Goal: Register for event/course

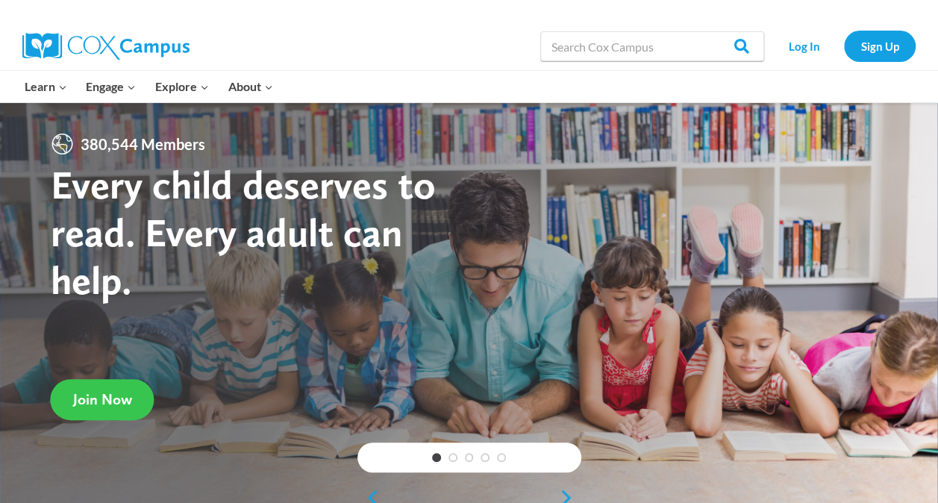
click at [133, 402] on link "Join Now" at bounding box center [103, 399] width 104 height 41
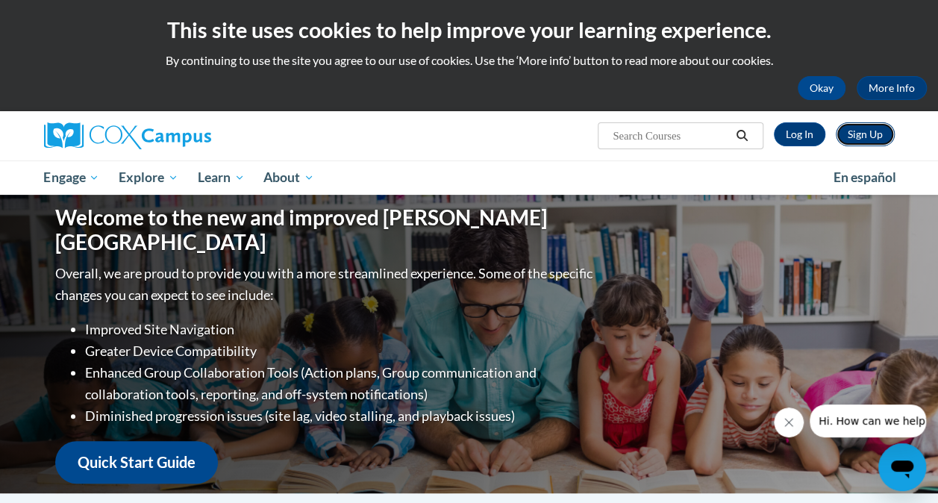
click at [854, 142] on link "Sign Up" at bounding box center [865, 134] width 59 height 24
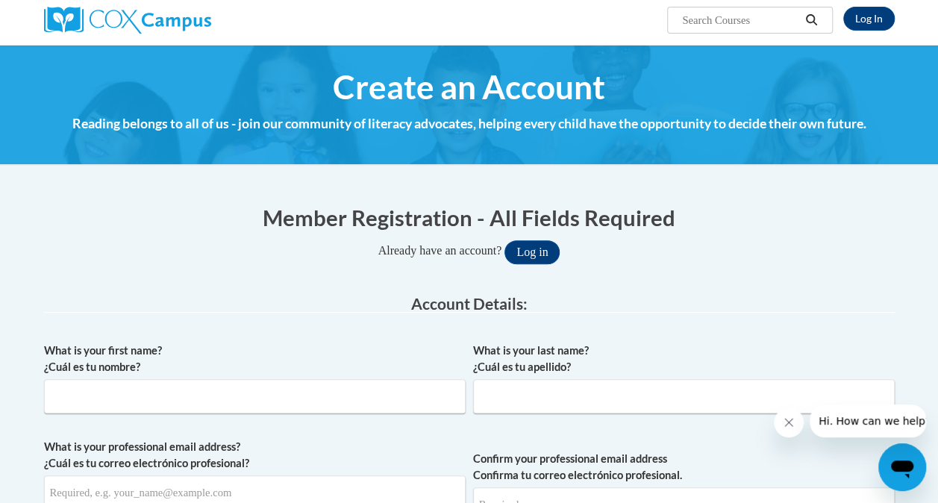
scroll to position [149, 0]
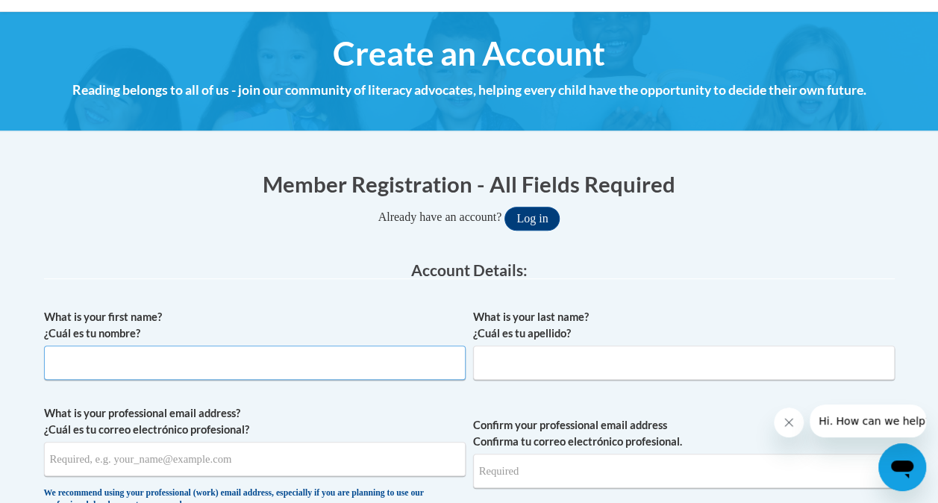
click at [339, 366] on input "What is your first name? ¿Cuál es tu nombre?" at bounding box center [255, 362] width 422 height 34
type input "Lindsey"
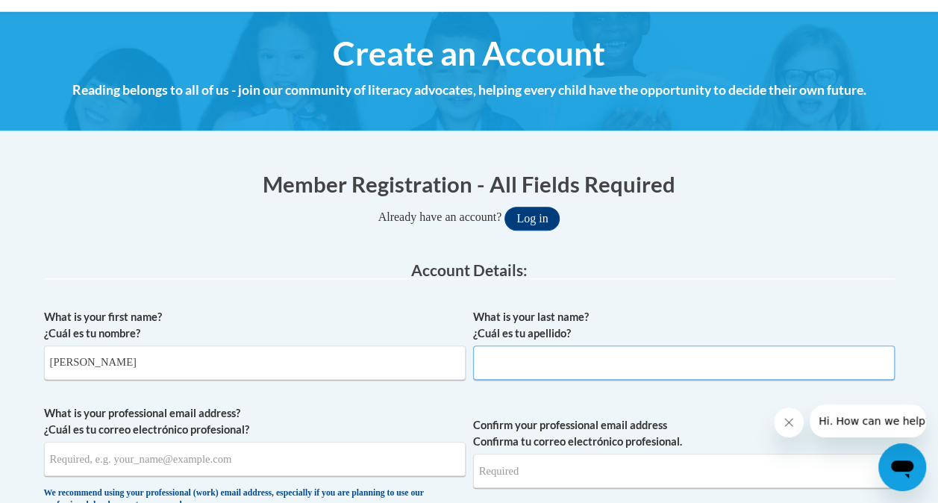
type input "Gribbins"
type input "lgribbins@chrisapp.org"
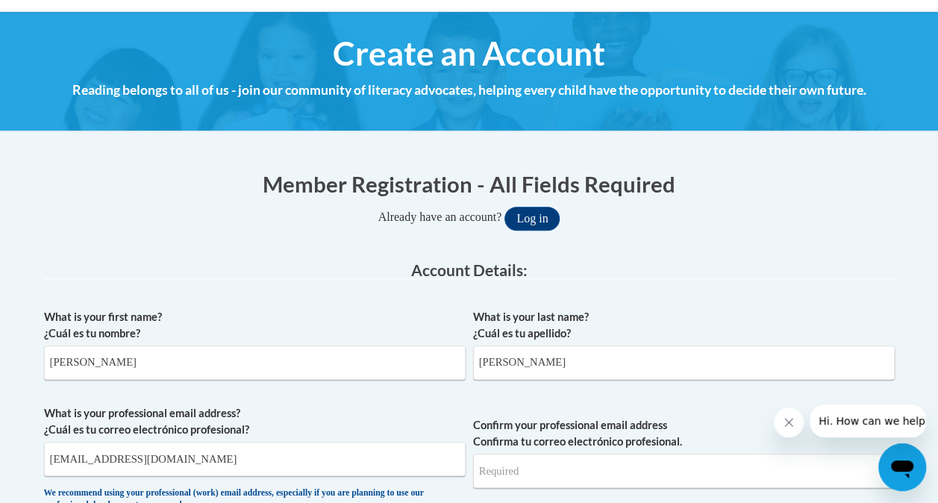
type input "lgribbins@chrisapp.org"
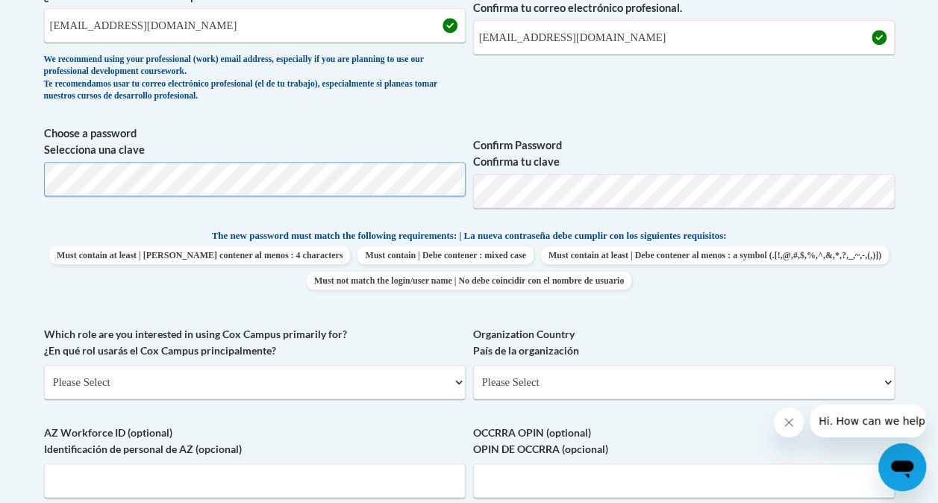
scroll to position [597, 0]
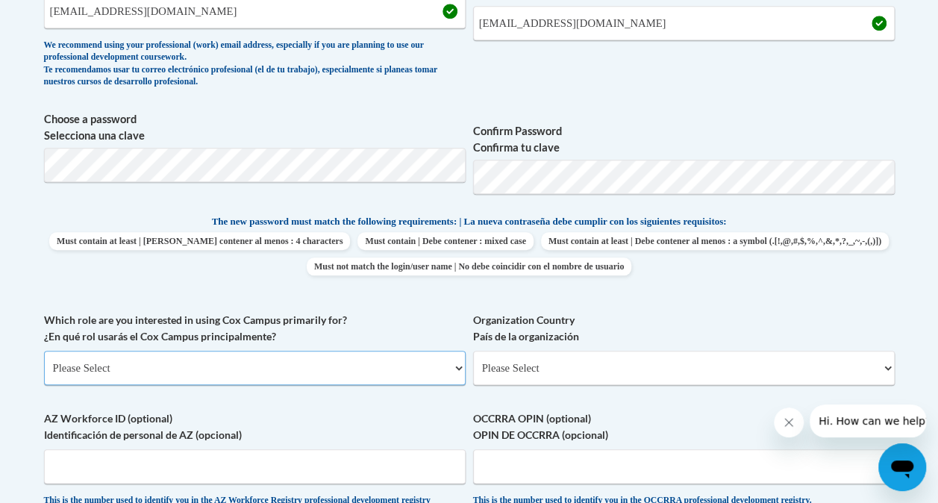
click at [263, 363] on select "Please Select College/University | Colegio/Universidad Community/Nonprofit Part…" at bounding box center [255, 368] width 422 height 34
click at [210, 371] on select "Please Select College/University | Colegio/Universidad Community/Nonprofit Part…" at bounding box center [255, 368] width 422 height 34
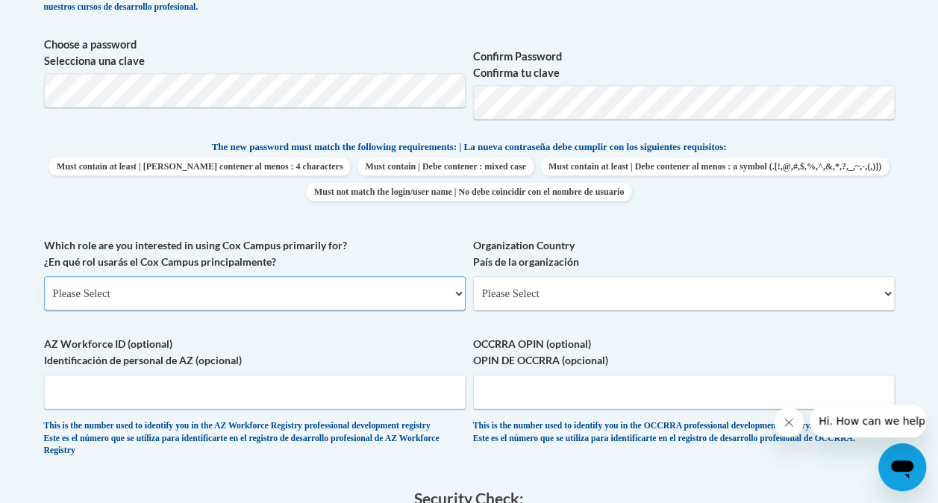
click at [455, 292] on select "Please Select College/University | Colegio/Universidad Community/Nonprofit Part…" at bounding box center [255, 293] width 422 height 34
select select "fbf2d438-af2f-41f8-98f1-81c410e29de3"
click at [44, 276] on select "Please Select College/University | Colegio/Universidad Community/Nonprofit Part…" at bounding box center [255, 293] width 422 height 34
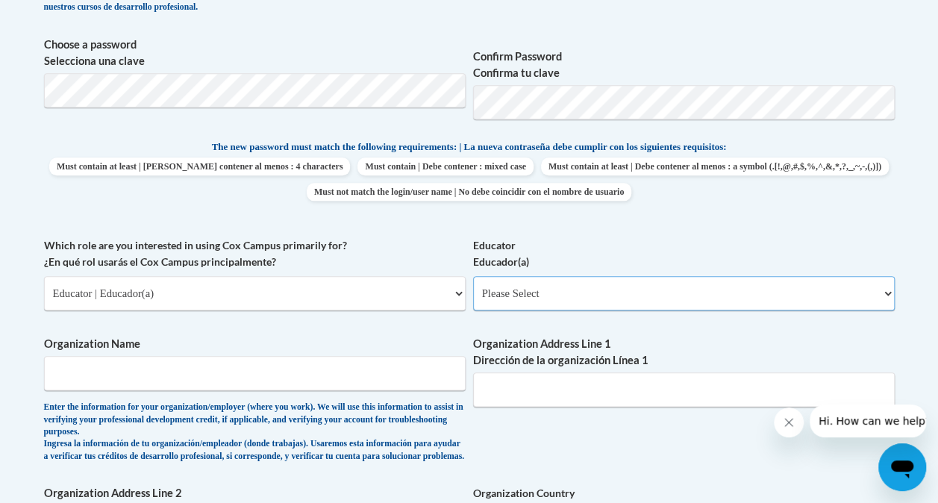
click at [612, 297] on select "Please Select Early Learning/Daycare Teacher/Family Home Care Provider | Maestr…" at bounding box center [684, 293] width 422 height 34
select select "5e2af403-4f2c-4e49-a02f-103e55d7b75b"
click at [473, 276] on select "Please Select Early Learning/Daycare Teacher/Family Home Care Provider | Maestr…" at bounding box center [684, 293] width 422 height 34
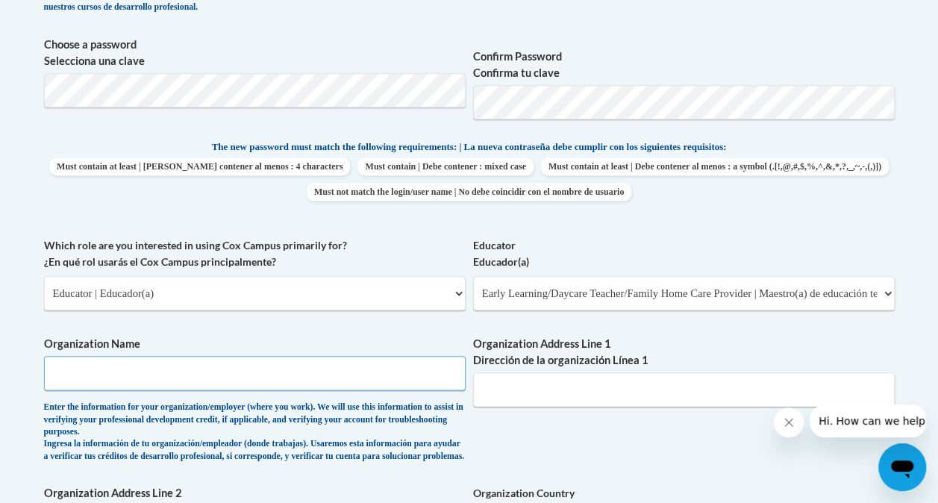
click at [392, 379] on input "Organization Name" at bounding box center [255, 373] width 422 height 34
type input "Christian Appalachian Project Family Life Child Development Center"
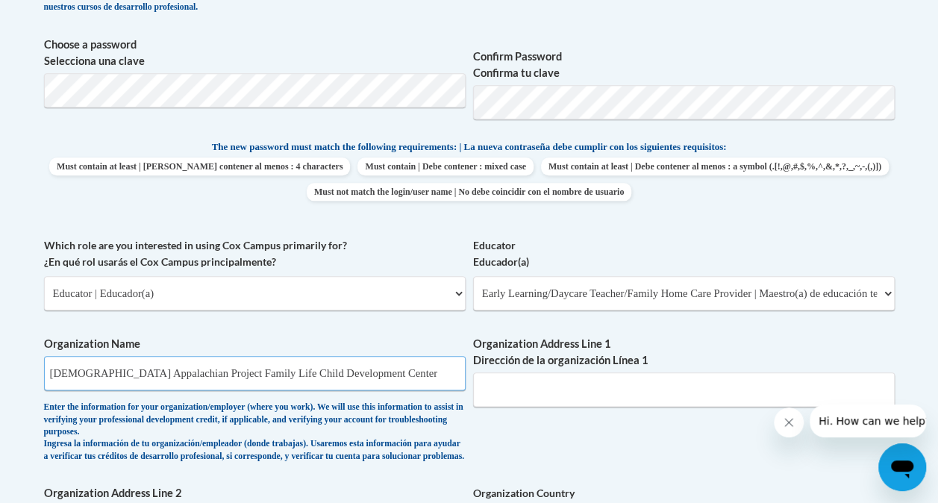
type input "Mt. Vernon"
click at [528, 386] on input "Organization Address Line 1 Dirección de la organización Línea 1" at bounding box center [684, 389] width 422 height 34
type input "64 Beiting Ln."
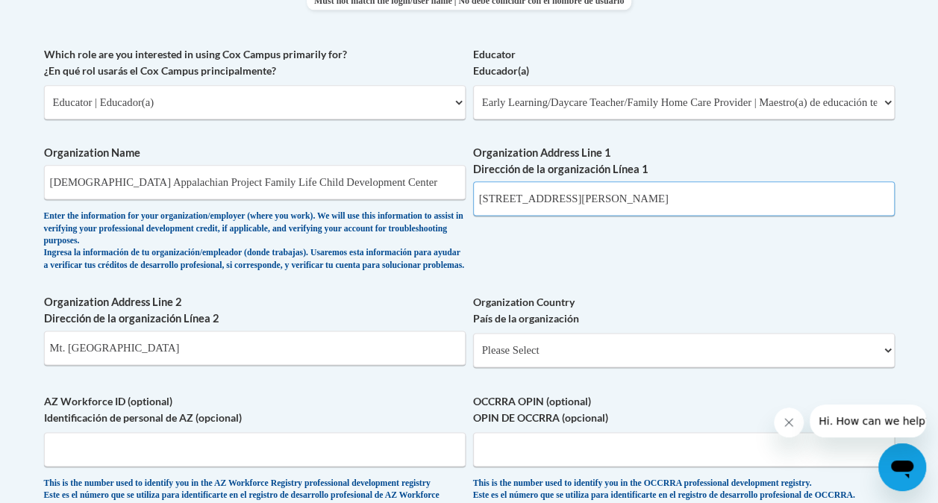
scroll to position [895, 0]
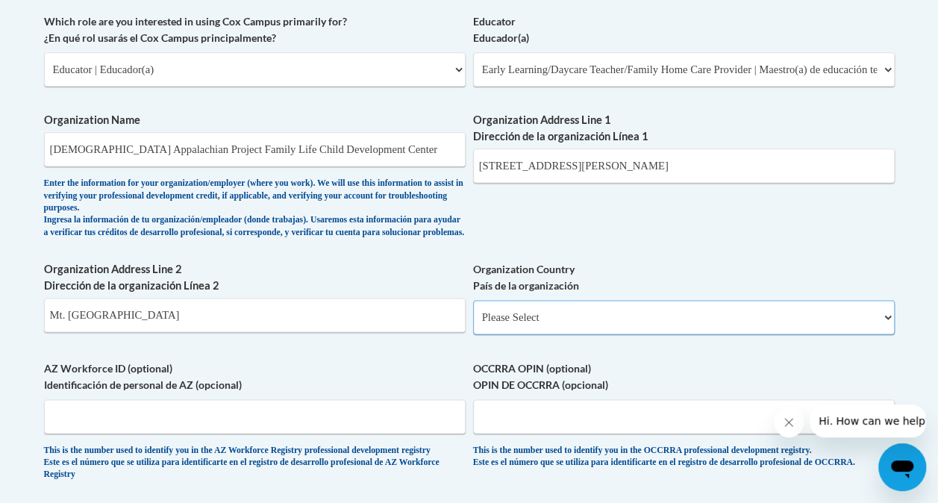
click at [558, 329] on select "Please Select United States | Estados Unidos Outside of the United States | Fue…" at bounding box center [684, 317] width 422 height 34
select select "ad49bcad-a171-4b2e-b99c-48b446064914"
click at [473, 312] on select "Please Select United States | Estados Unidos Outside of the United States | Fue…" at bounding box center [684, 317] width 422 height 34
select select
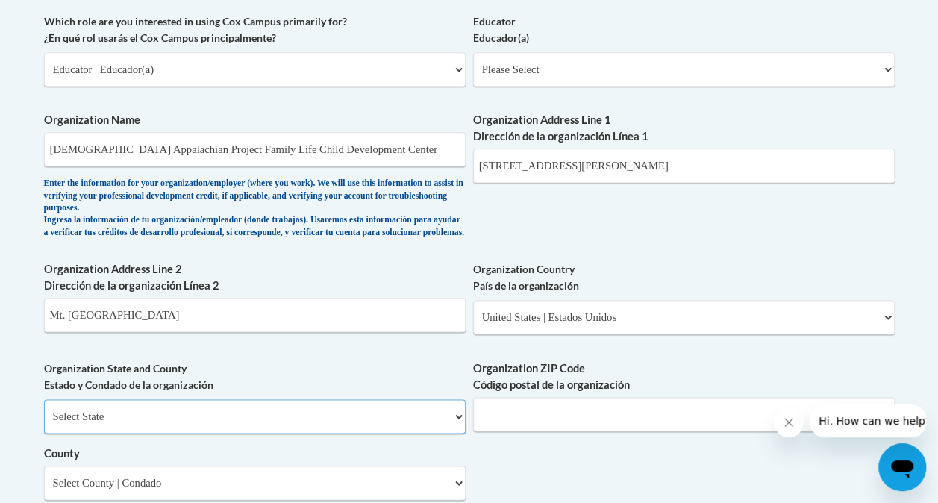
click at [336, 432] on select "Select State Alabama Alaska Arizona Arkansas California Colorado Connecticut De…" at bounding box center [255, 416] width 422 height 34
select select "Kentucky"
click at [44, 410] on select "Select State Alabama Alaska Arizona Arkansas California Colorado Connecticut De…" at bounding box center [255, 416] width 422 height 34
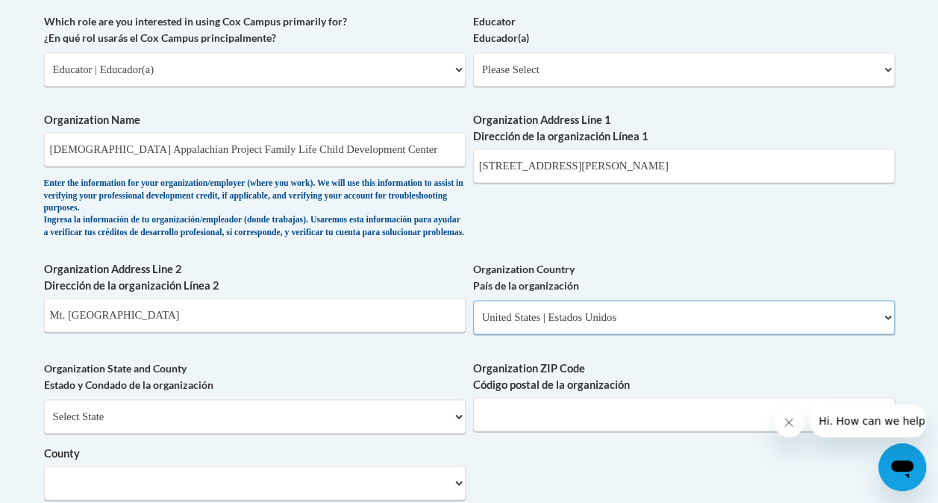
click at [646, 327] on select "Please Select United States | Estados Unidos Outside of the United States | Fue…" at bounding box center [684, 317] width 422 height 34
click at [473, 312] on select "Please Select United States | Estados Unidos Outside of the United States | Fue…" at bounding box center [684, 317] width 422 height 34
click at [561, 431] on input "Organization ZIP Code Código postal de la organización" at bounding box center [684, 414] width 422 height 34
type input "40456"
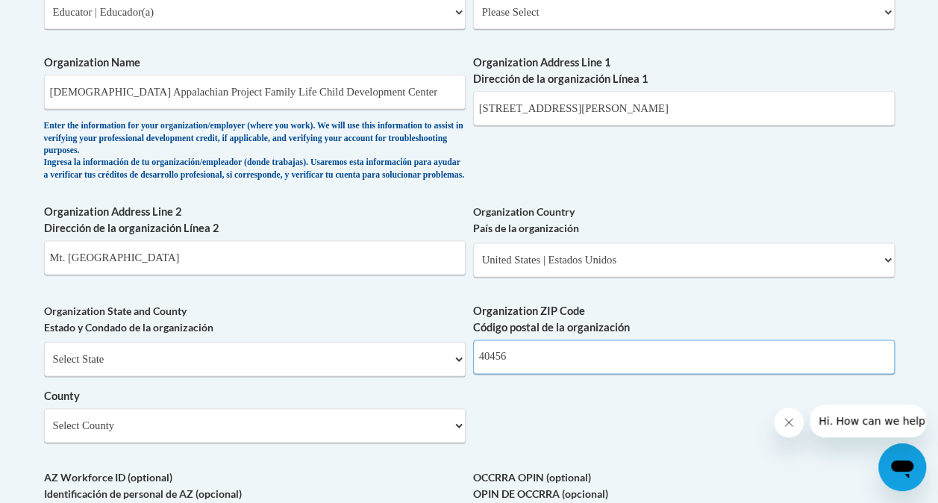
scroll to position [1045, 0]
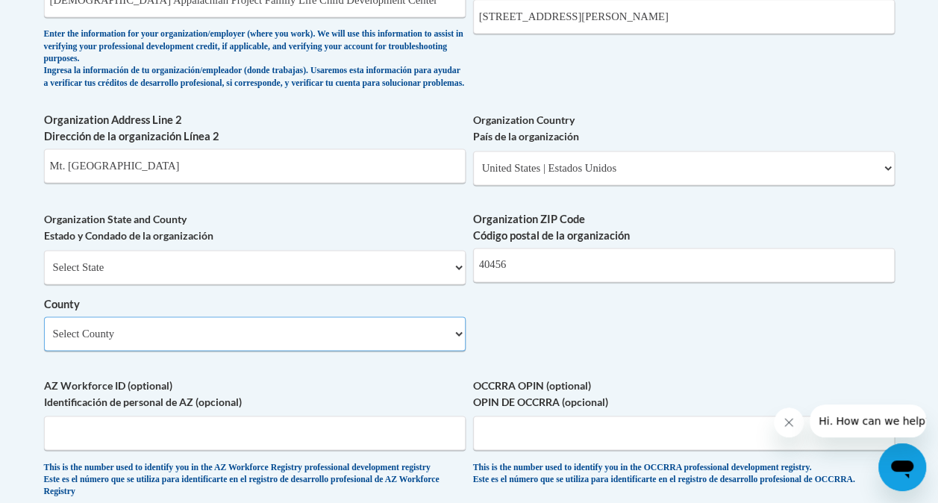
click at [366, 351] on select "Select County Adair Allen Anderson Ballard Barren Bath Bell Boone Bourbon Boyd …" at bounding box center [255, 333] width 422 height 34
select select "Rockcastle"
click at [44, 328] on select "Select County Adair Allen Anderson Ballard Barren Bath Bell Boone Bourbon Boyd …" at bounding box center [255, 333] width 422 height 34
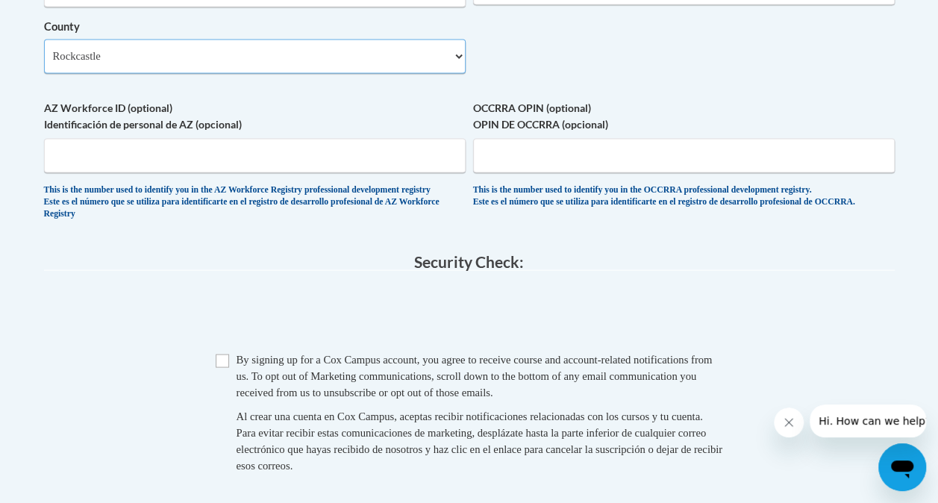
scroll to position [1343, 0]
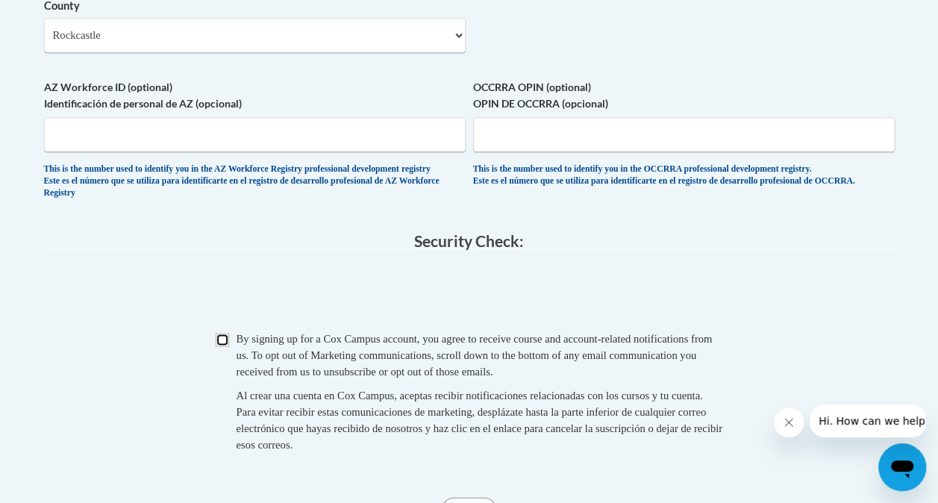
click at [227, 346] on input "Checkbox" at bounding box center [222, 339] width 13 height 13
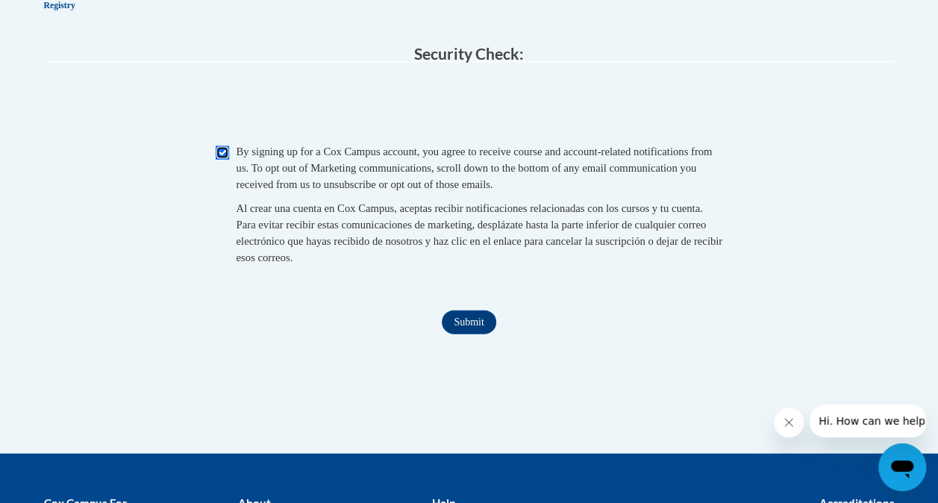
scroll to position [1567, 0]
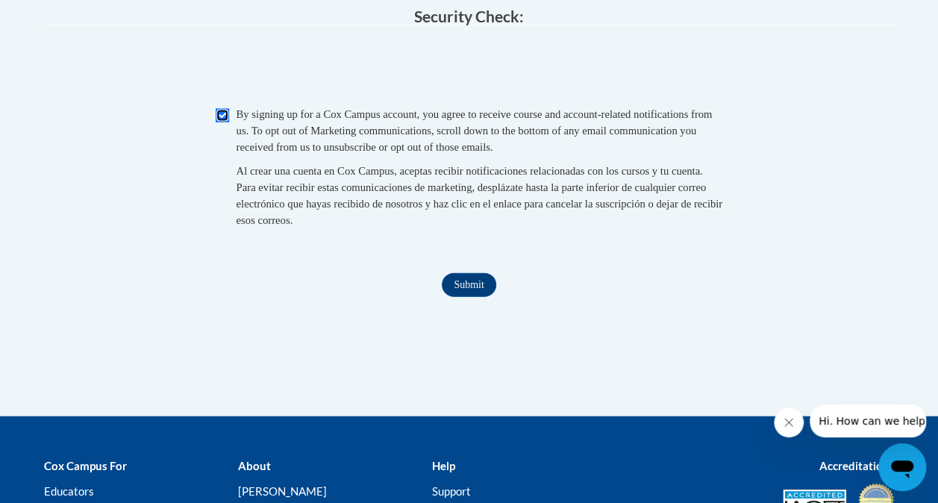
click at [222, 122] on input "Checkbox" at bounding box center [222, 115] width 13 height 13
checkbox input "false"
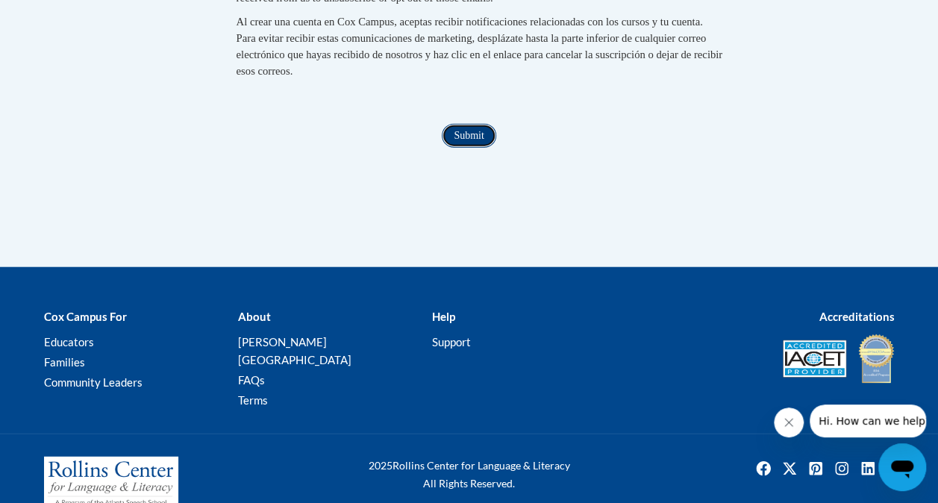
click at [466, 148] on input "Submit" at bounding box center [469, 136] width 54 height 24
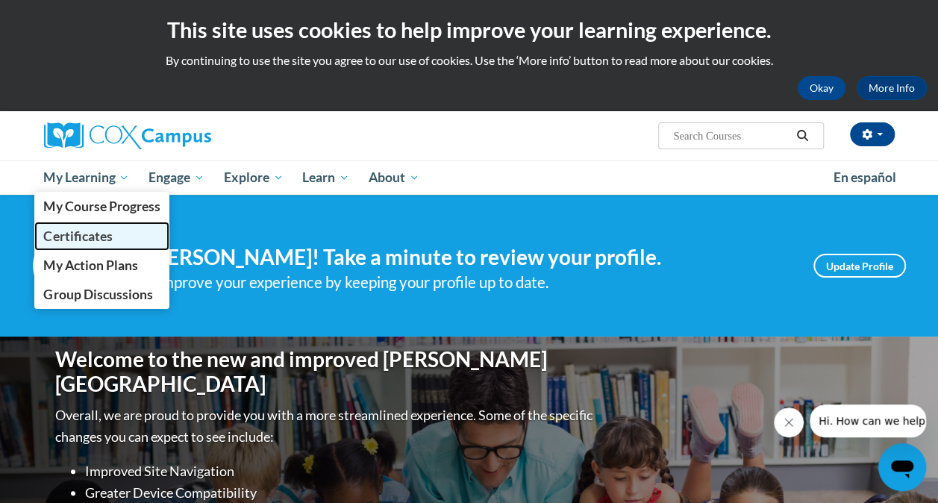
click at [90, 245] on link "Certificates" at bounding box center [102, 236] width 136 height 29
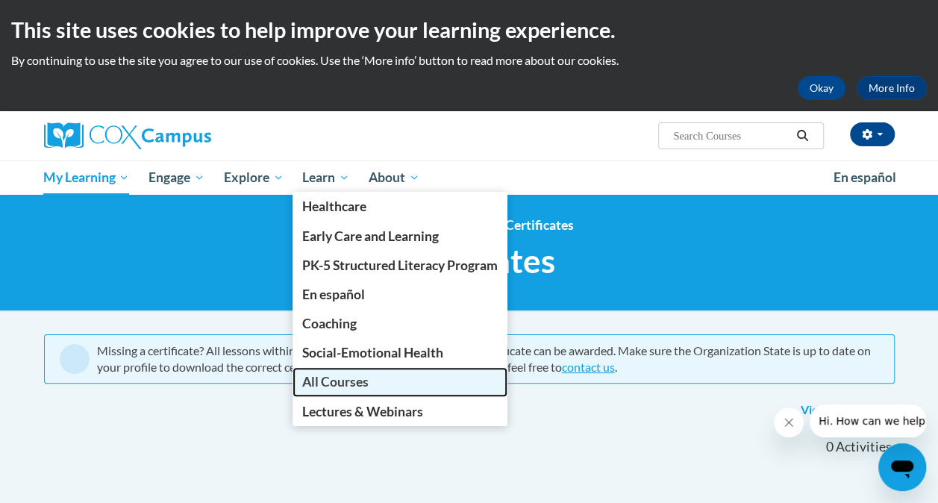
click at [347, 383] on span "All Courses" at bounding box center [335, 382] width 66 height 16
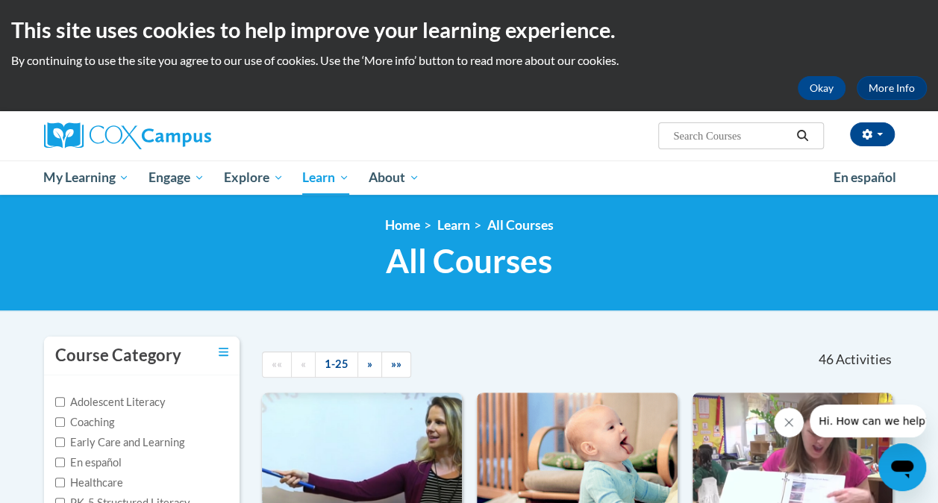
click at [736, 134] on input "Search..." at bounding box center [730, 136] width 119 height 18
type input "TALK with me"
click at [798, 136] on icon "Search" at bounding box center [801, 135] width 13 height 11
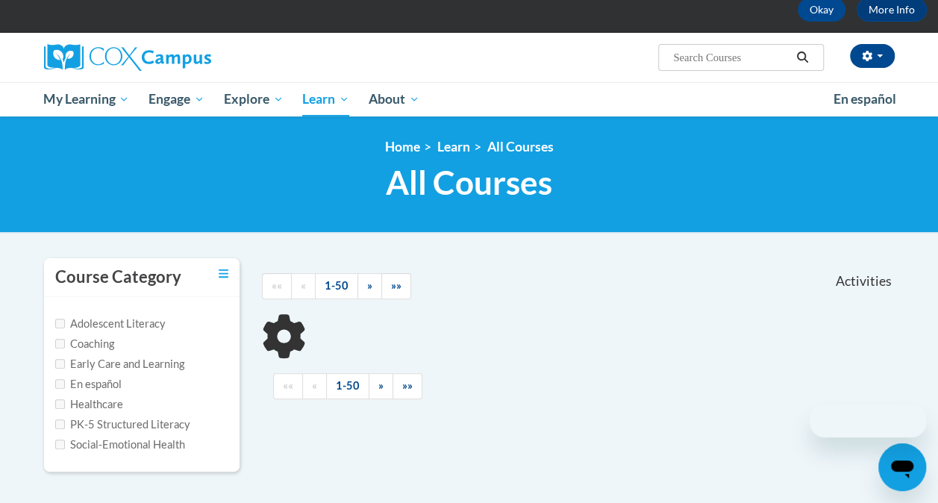
scroll to position [149, 0]
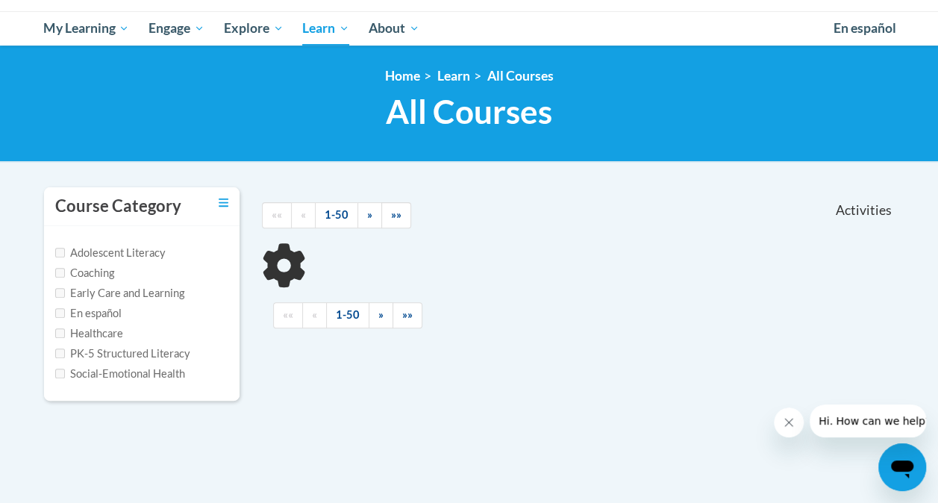
type input "TALK with me"
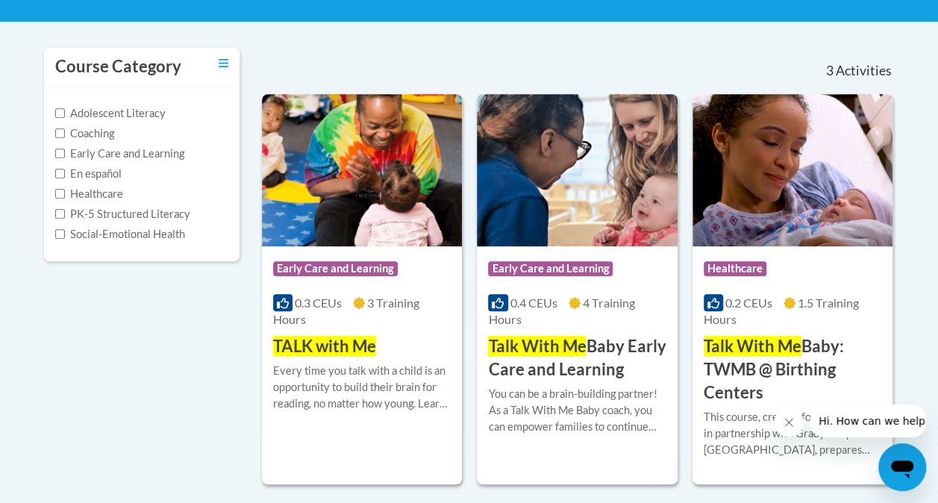
scroll to position [298, 0]
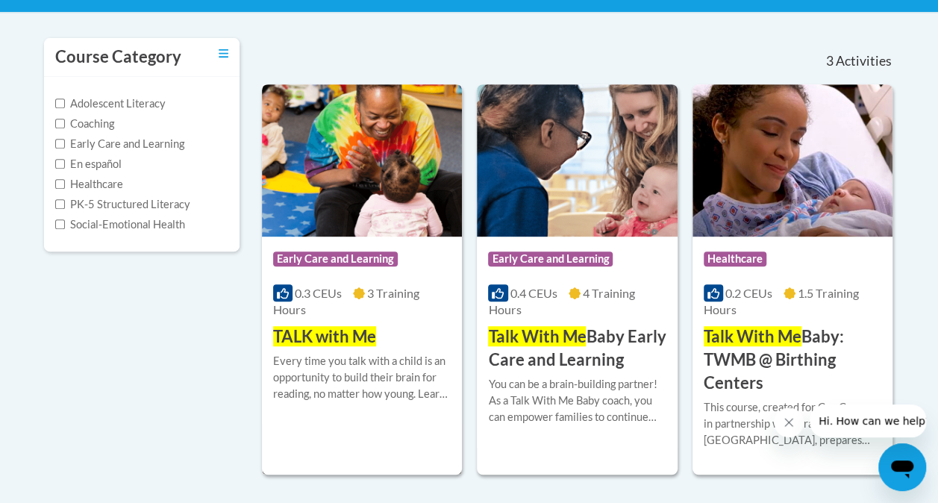
click at [358, 342] on span "TALK with Me" at bounding box center [324, 336] width 103 height 20
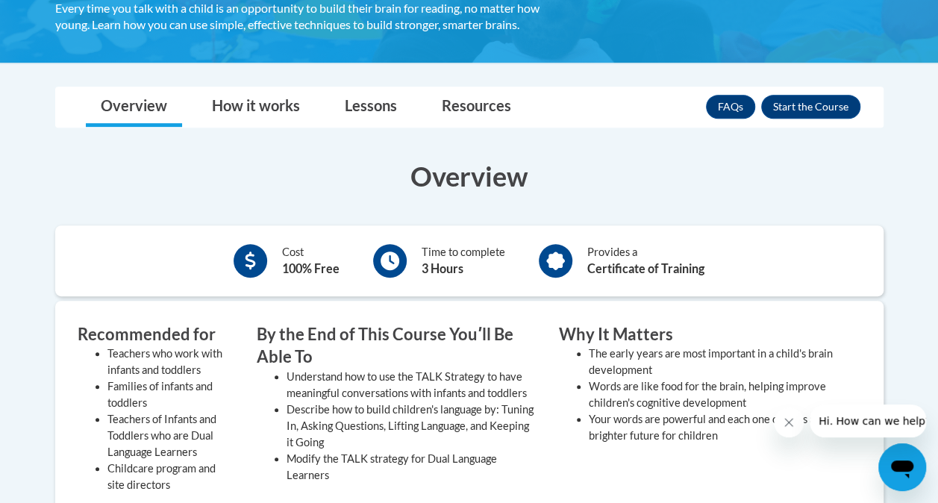
scroll to position [298, 0]
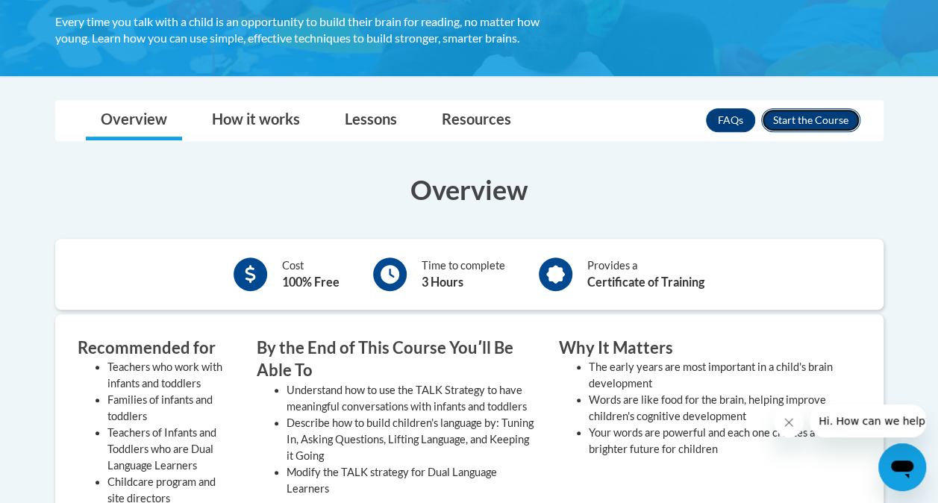
click at [810, 119] on button "Enroll" at bounding box center [810, 120] width 99 height 24
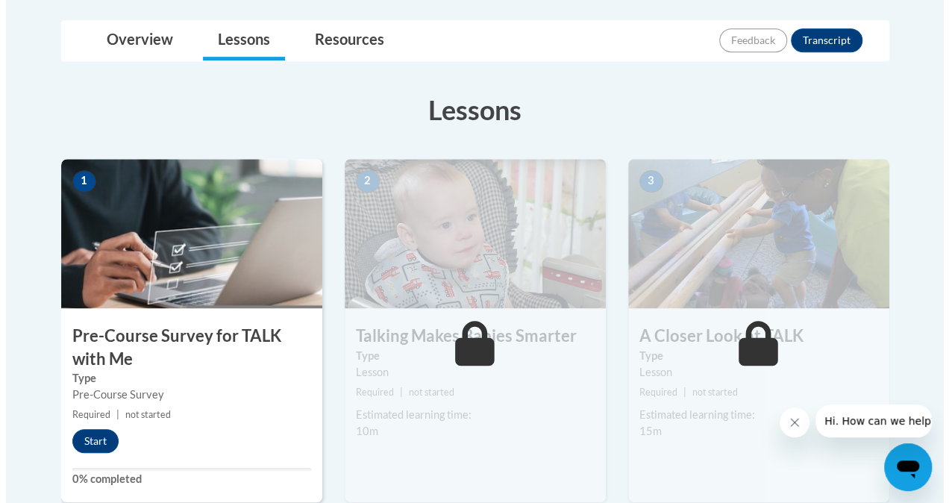
scroll to position [373, 0]
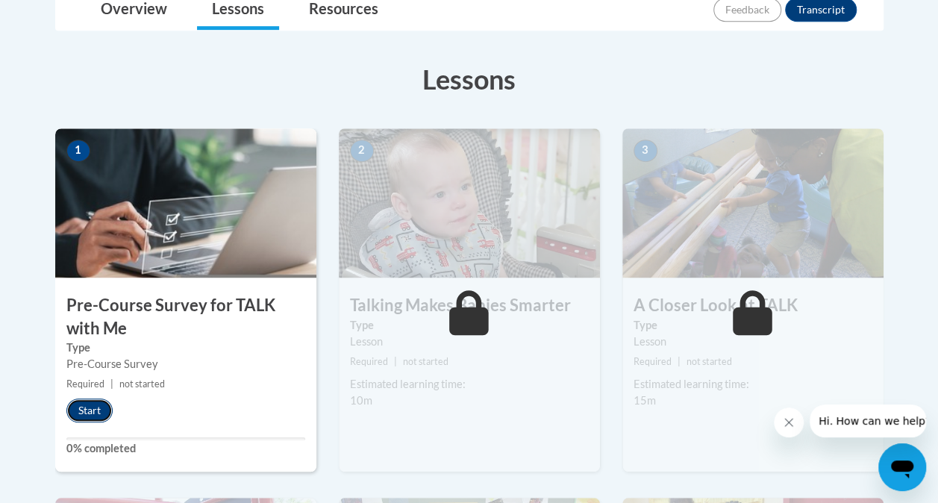
click at [86, 414] on button "Start" at bounding box center [89, 410] width 46 height 24
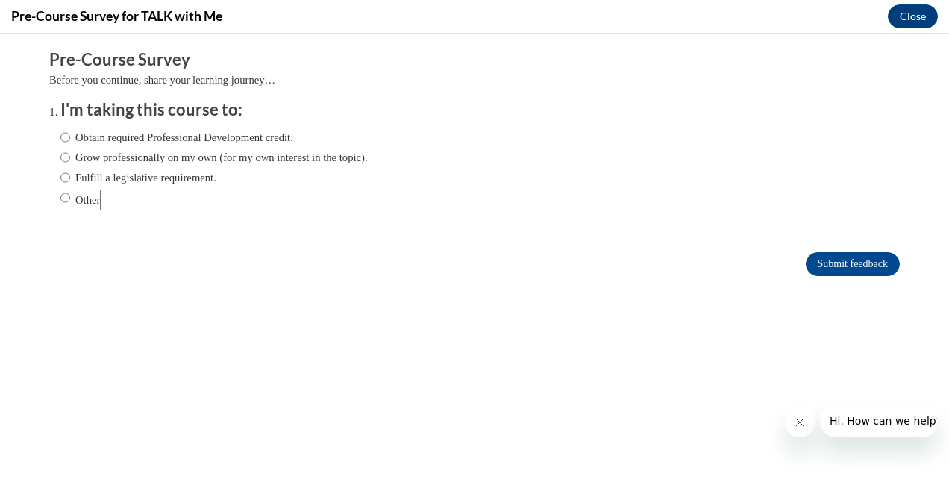
scroll to position [0, 0]
click at [60, 140] on input "Obtain required Professional Development credit." at bounding box center [65, 137] width 10 height 16
radio input "true"
click at [60, 159] on input "Grow professionally on my own (for my own interest in the topic)." at bounding box center [65, 157] width 10 height 16
radio input "true"
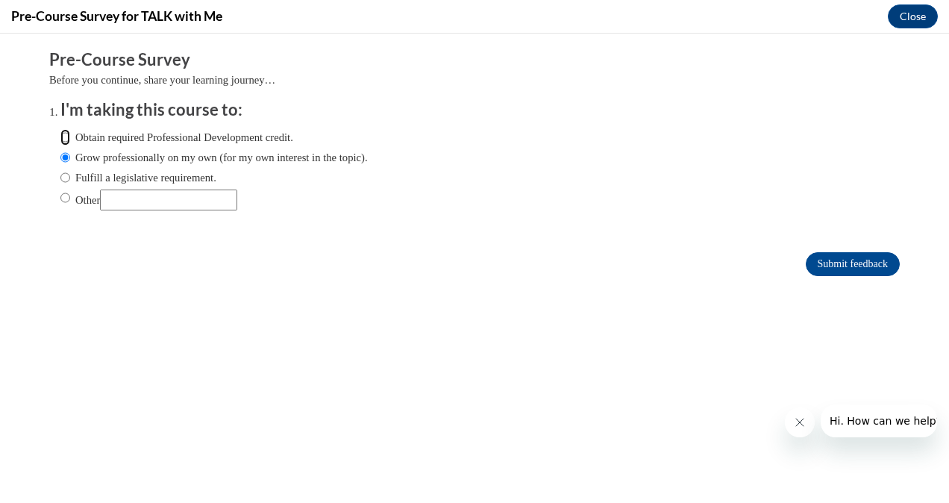
click at [60, 134] on input "Obtain required Professional Development credit." at bounding box center [65, 137] width 10 height 16
radio input "true"
click at [862, 258] on input "Submit feedback" at bounding box center [853, 264] width 94 height 24
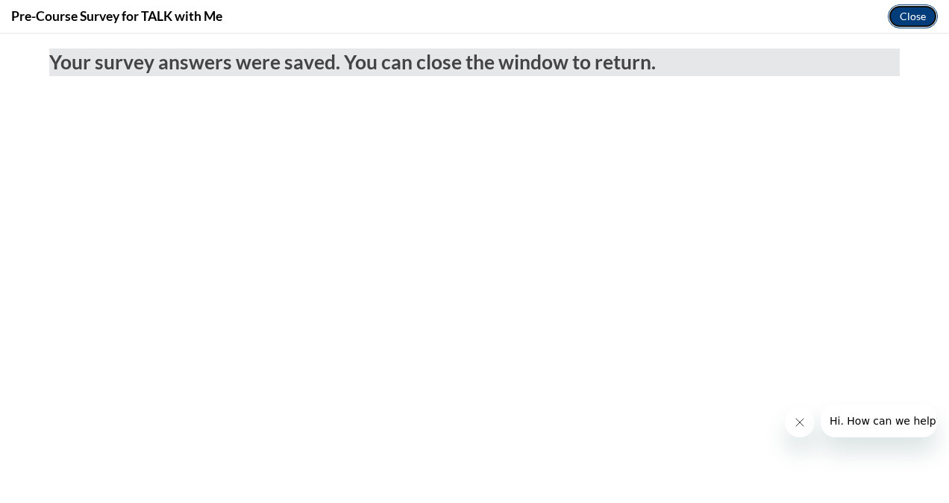
click at [907, 24] on button "Close" at bounding box center [913, 16] width 50 height 24
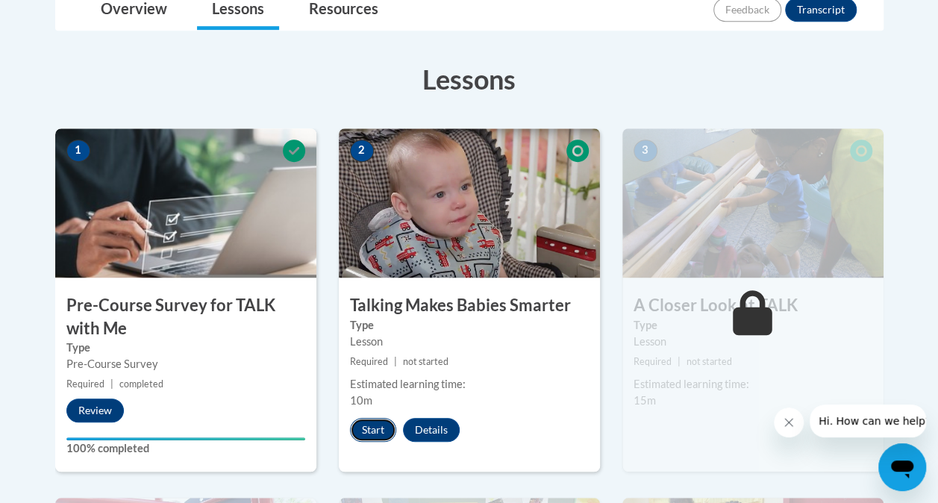
click at [373, 431] on button "Start" at bounding box center [373, 430] width 46 height 24
